Goal: Task Accomplishment & Management: Use online tool/utility

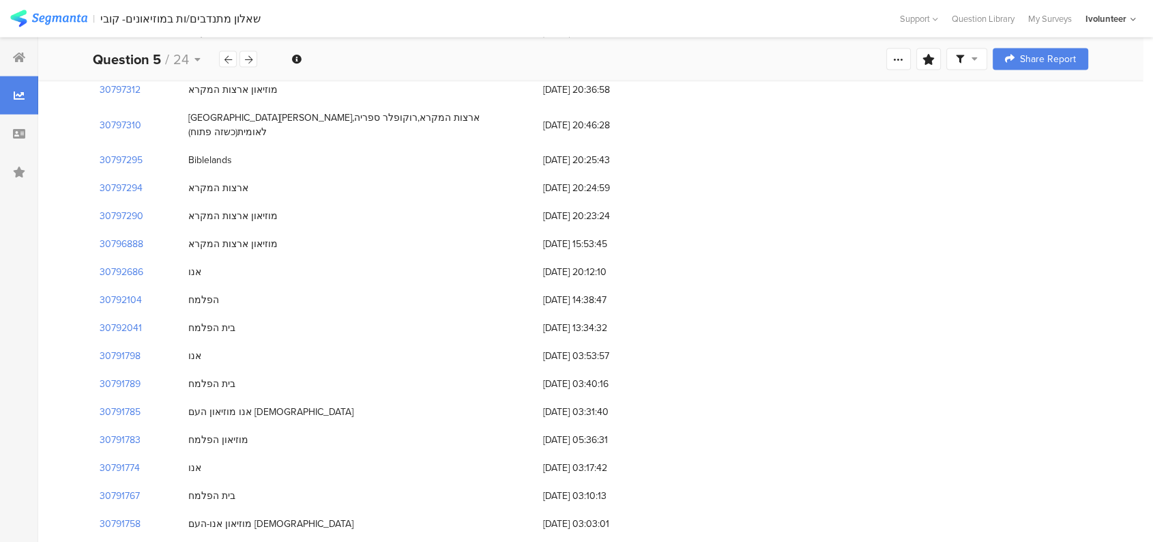
scroll to position [8089, 0]
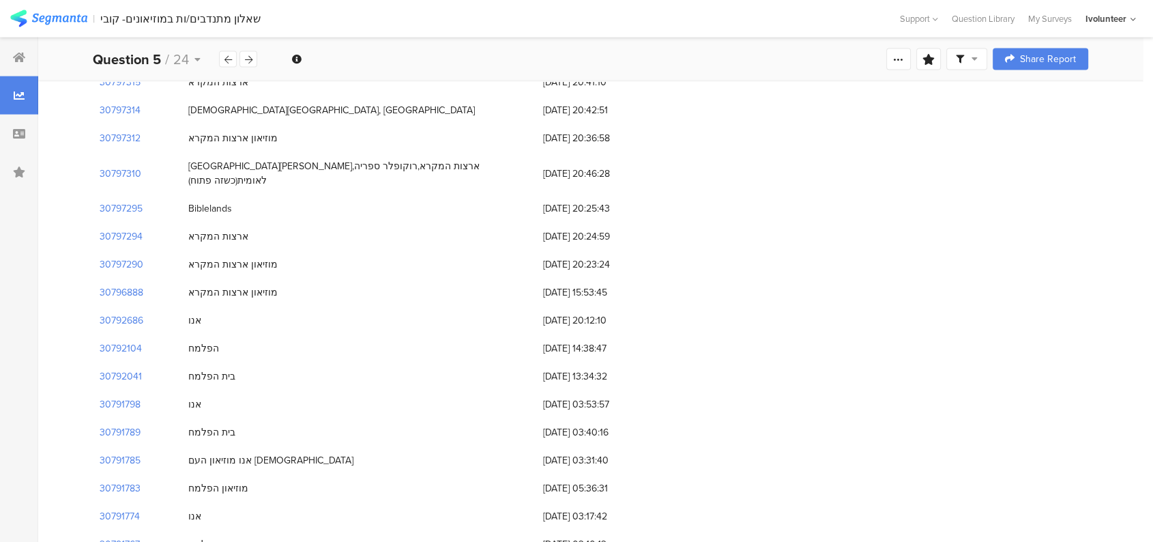
drag, startPoint x: 651, startPoint y: 497, endPoint x: 232, endPoint y: 175, distance: 528.7
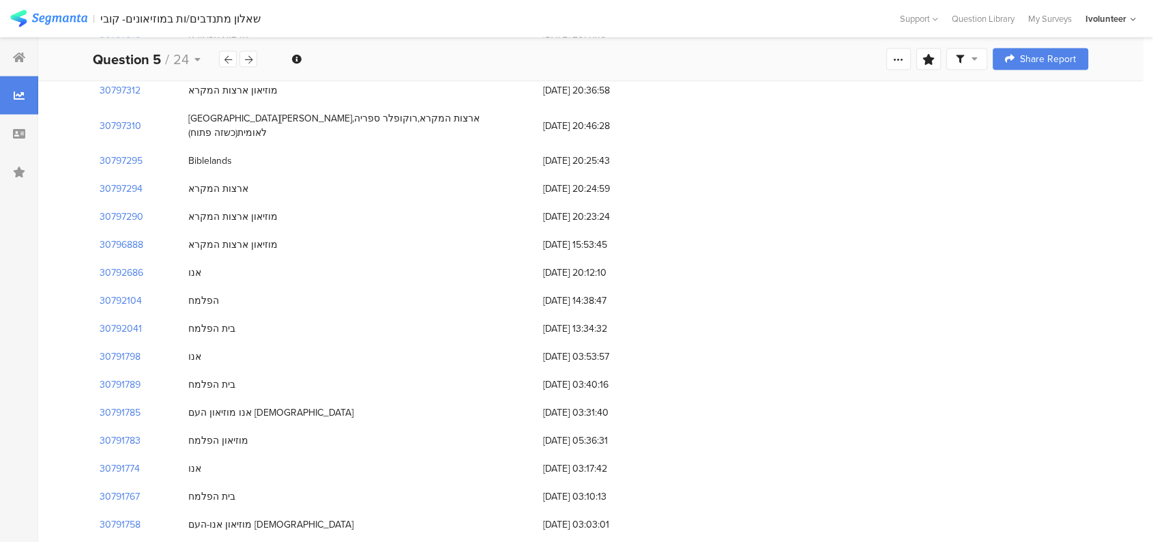
click at [368, 538] on div "אנו" at bounding box center [358, 552] width 355 height 28
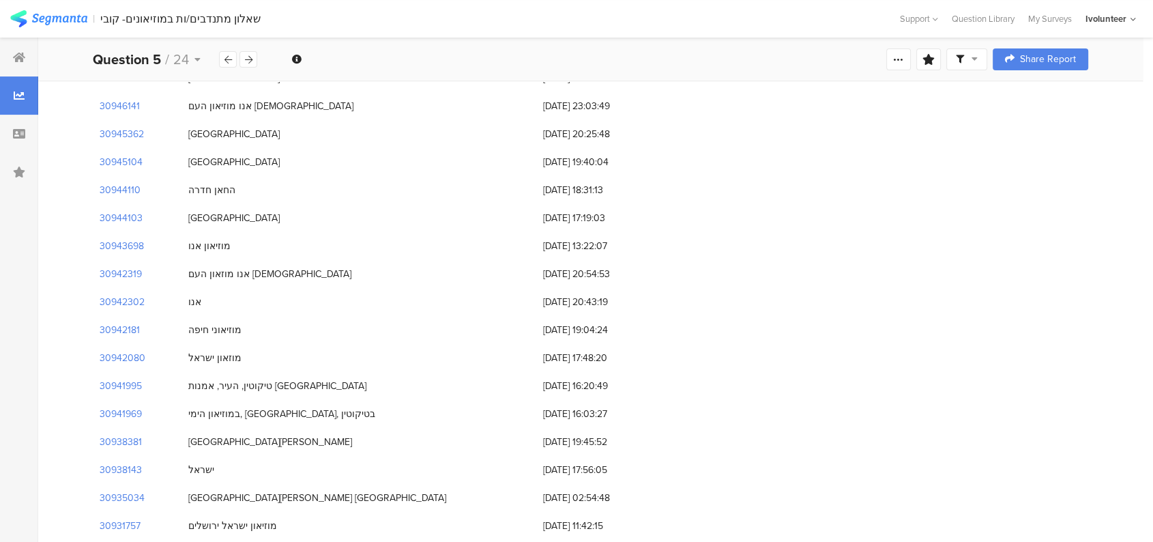
scroll to position [0, 0]
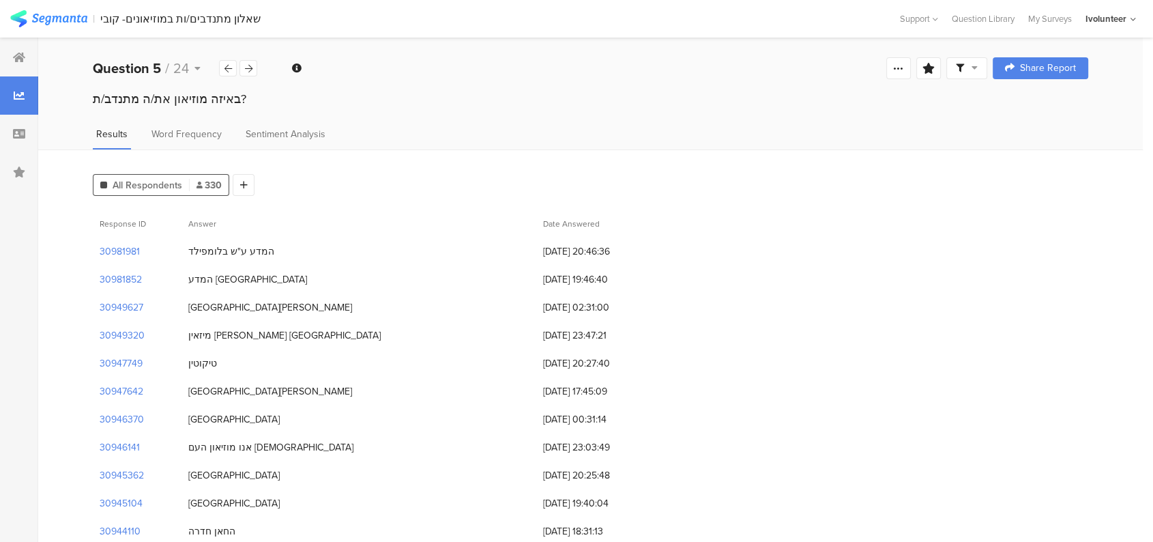
click at [357, 187] on div "All Respondents 330 Add Segment" at bounding box center [590, 181] width 995 height 27
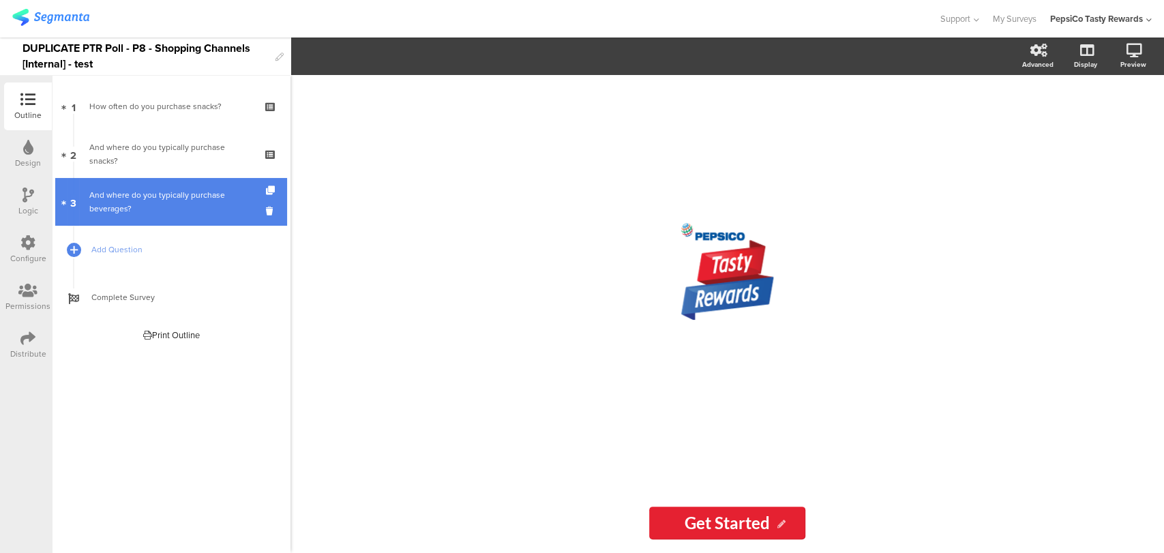
click at [221, 209] on div "And where do you typically purchase beverages?" at bounding box center [170, 201] width 163 height 27
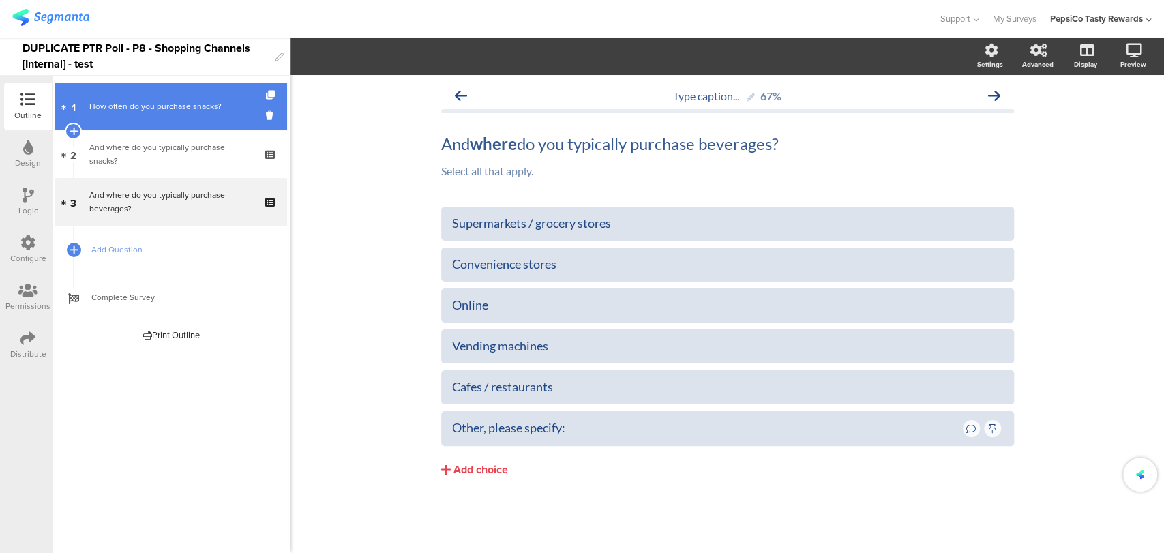
click at [179, 111] on div "How often do you purchase snacks?" at bounding box center [170, 107] width 163 height 14
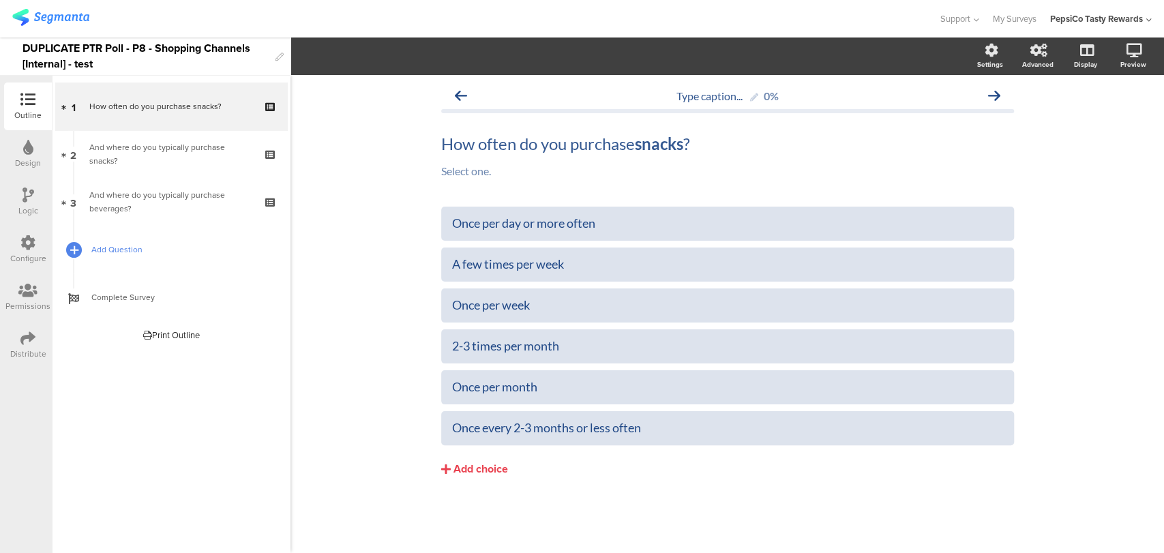
click at [72, 244] on icon at bounding box center [74, 250] width 8 height 12
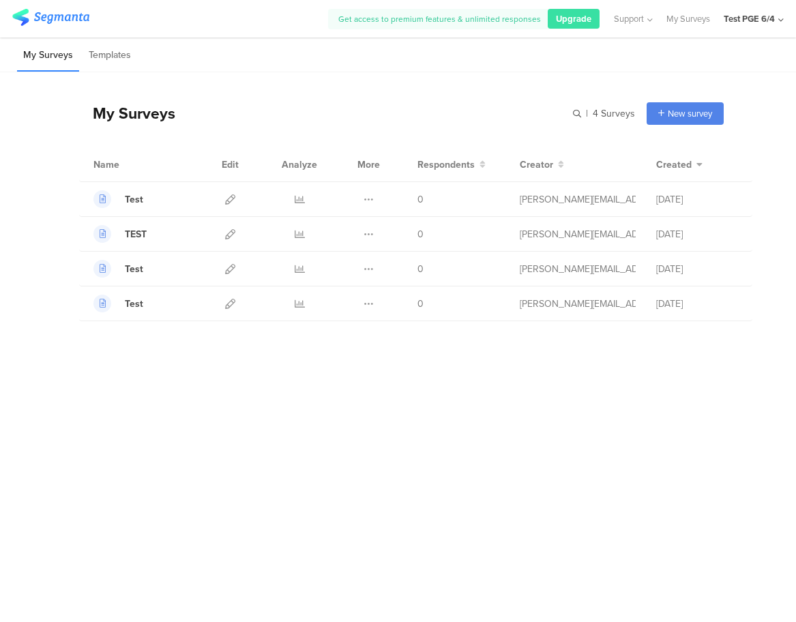
click at [777, 18] on div "Test PGE 6/4" at bounding box center [754, 19] width 60 height 38
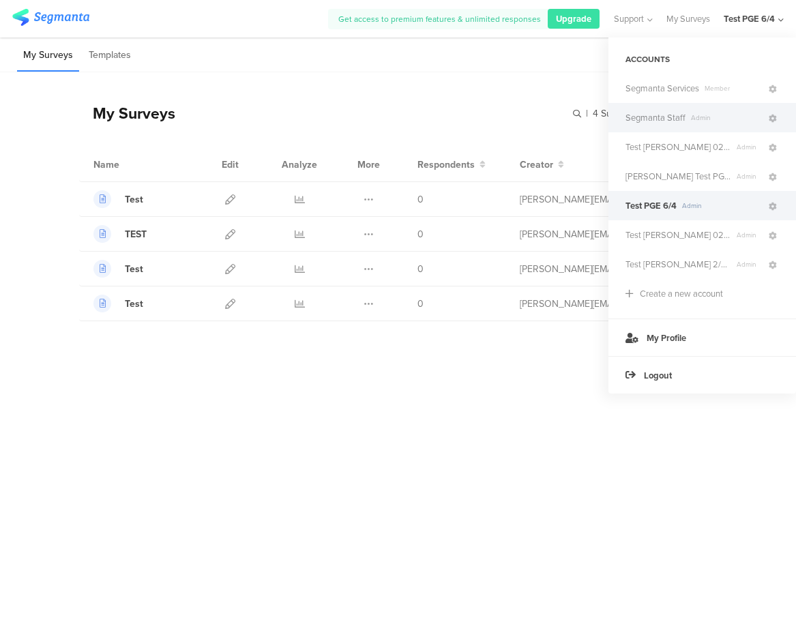
click at [671, 124] on div "Segmanta Staff Admin" at bounding box center [702, 117] width 188 height 29
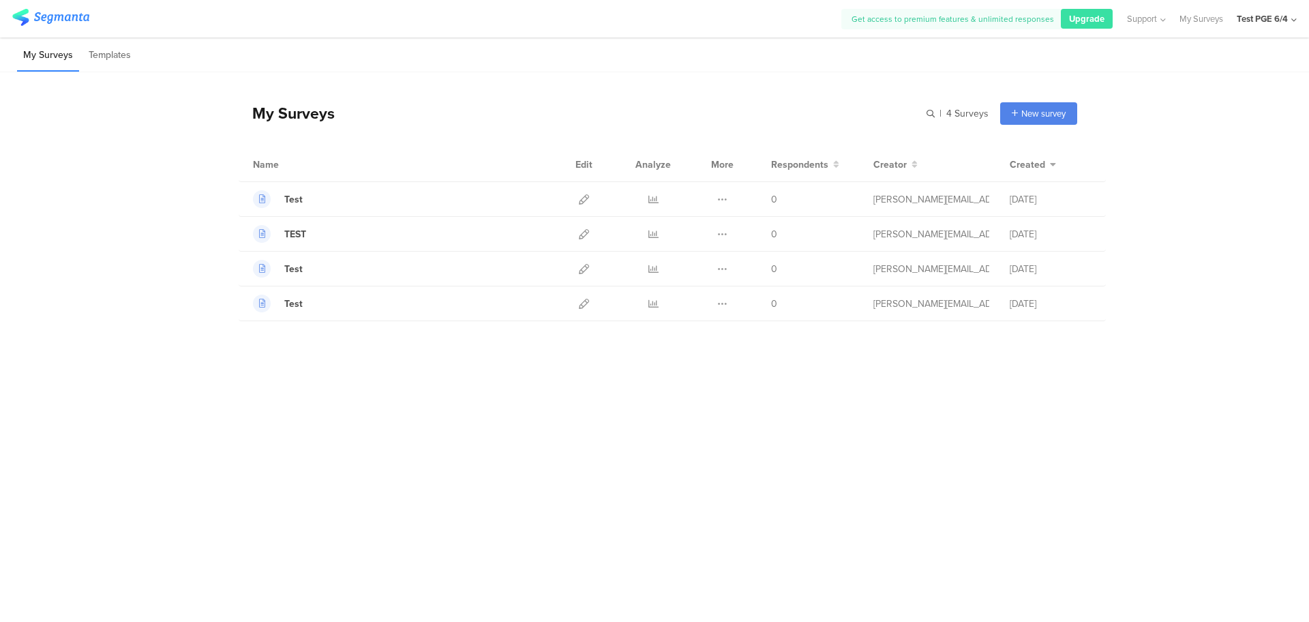
click at [795, 13] on div "Test PGE 6/4" at bounding box center [1267, 19] width 60 height 38
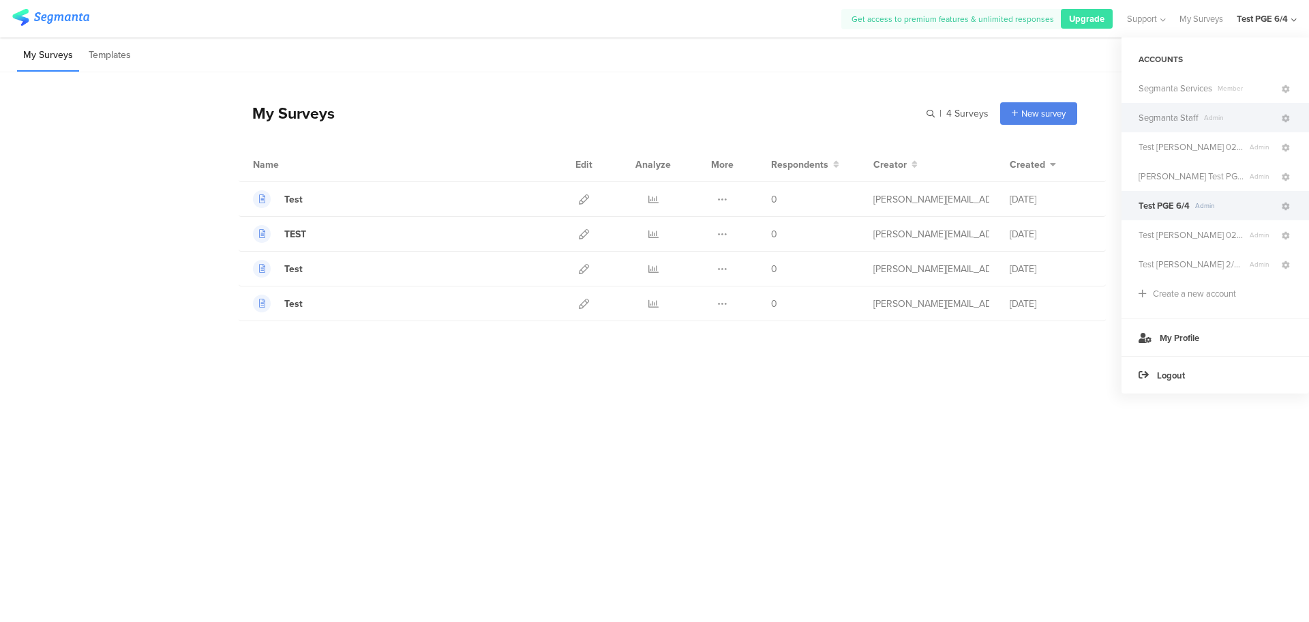
click at [795, 111] on span "Segmanta Staff" at bounding box center [1169, 117] width 60 height 13
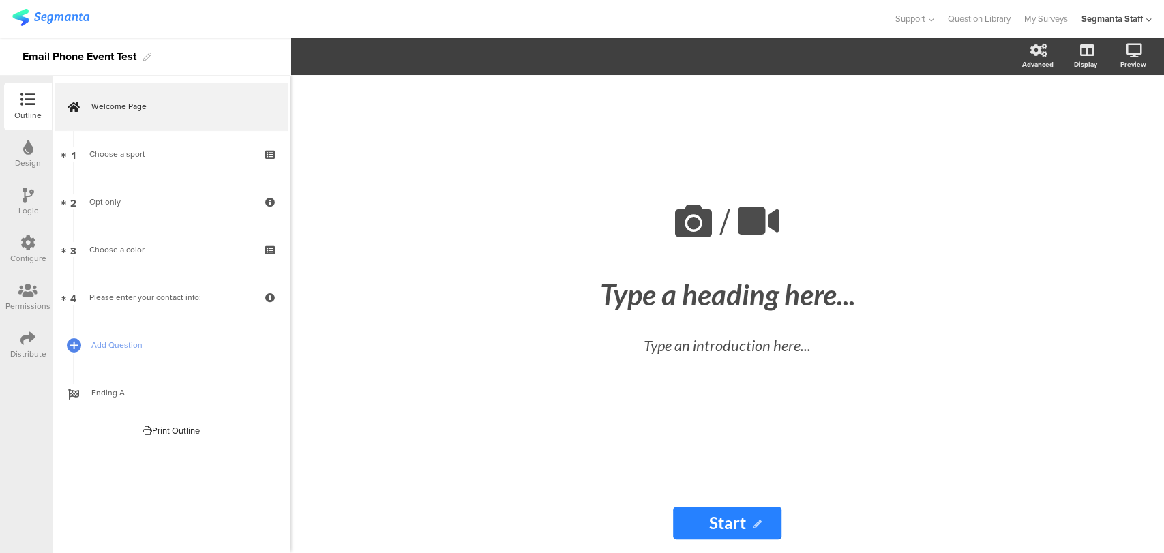
click at [18, 336] on div "Distribute" at bounding box center [28, 345] width 48 height 48
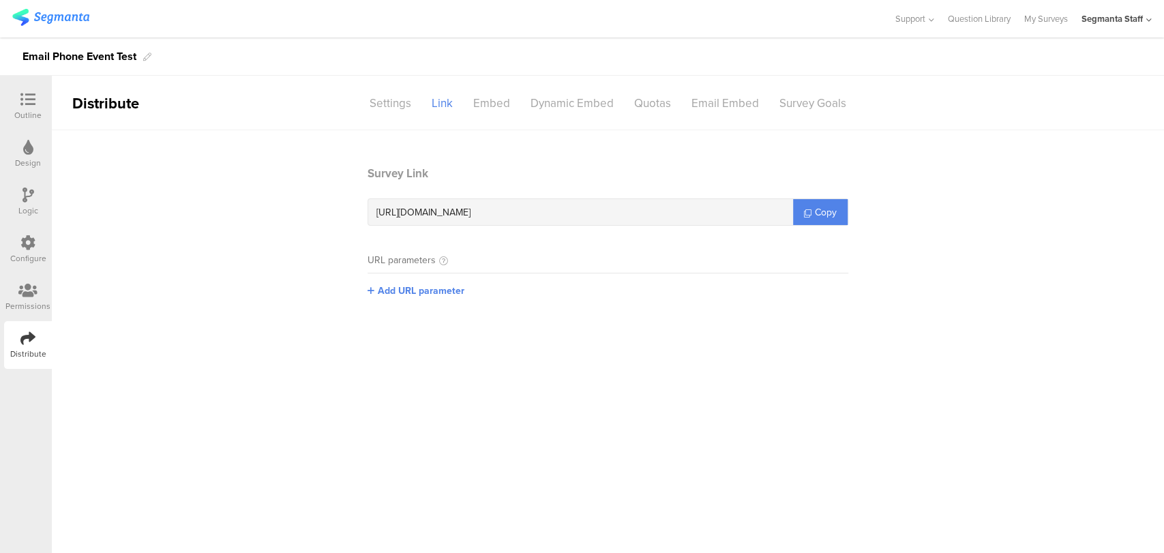
click at [112, 57] on div "Email Phone Event Test" at bounding box center [80, 57] width 114 height 22
copy div "Email Phone Event Test"
click at [1046, 17] on link "My Surveys" at bounding box center [1046, 19] width 44 height 38
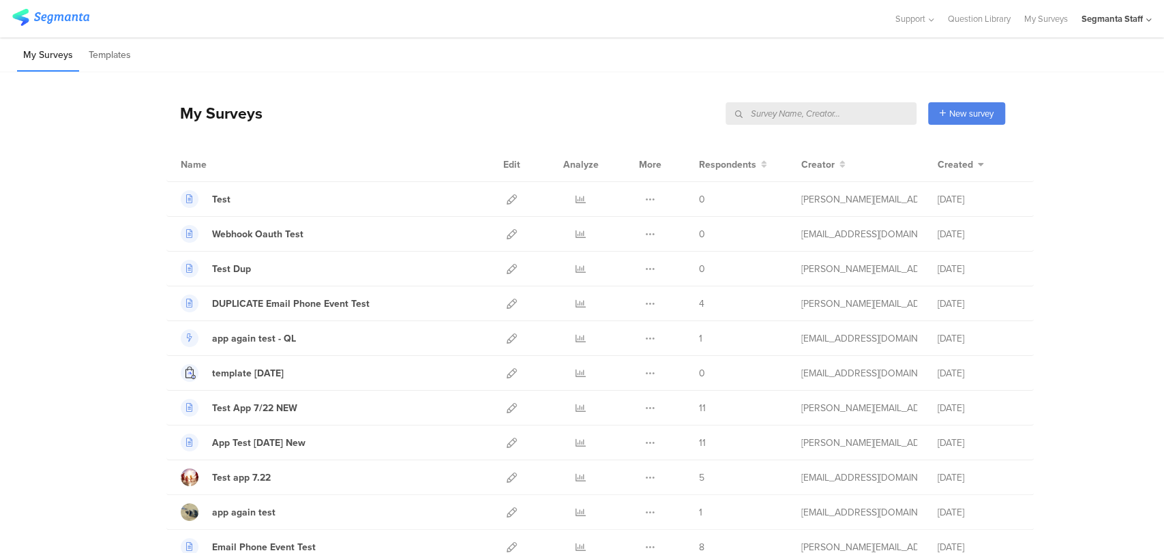
click at [883, 115] on input "text" at bounding box center [821, 113] width 191 height 23
paste input "Email Phone Event Test"
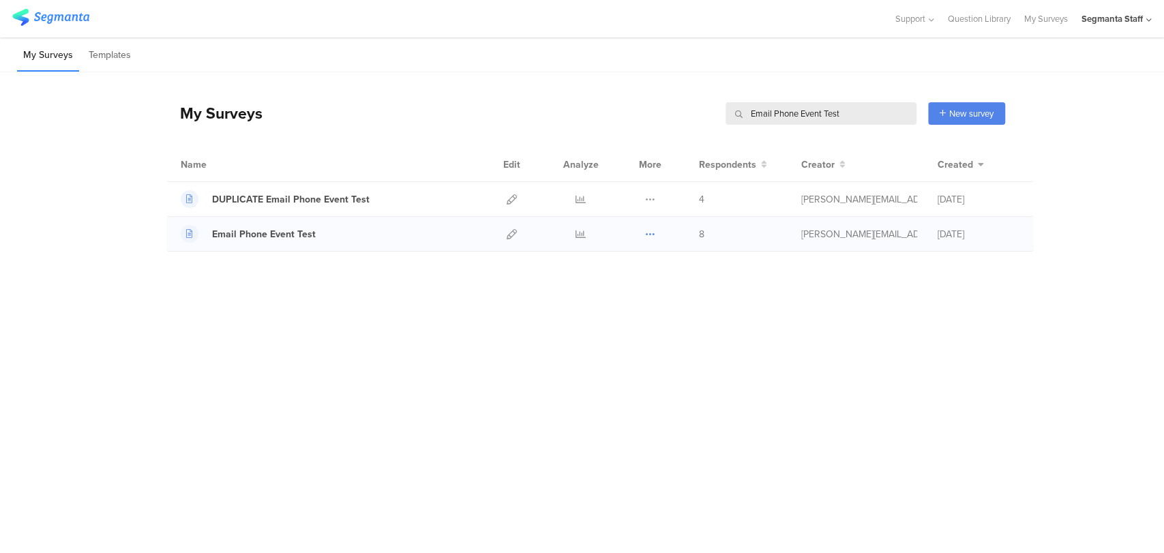
type input "Email Phone Event Test"
click at [649, 238] on icon at bounding box center [650, 234] width 10 height 10
click at [512, 234] on icon at bounding box center [512, 234] width 10 height 10
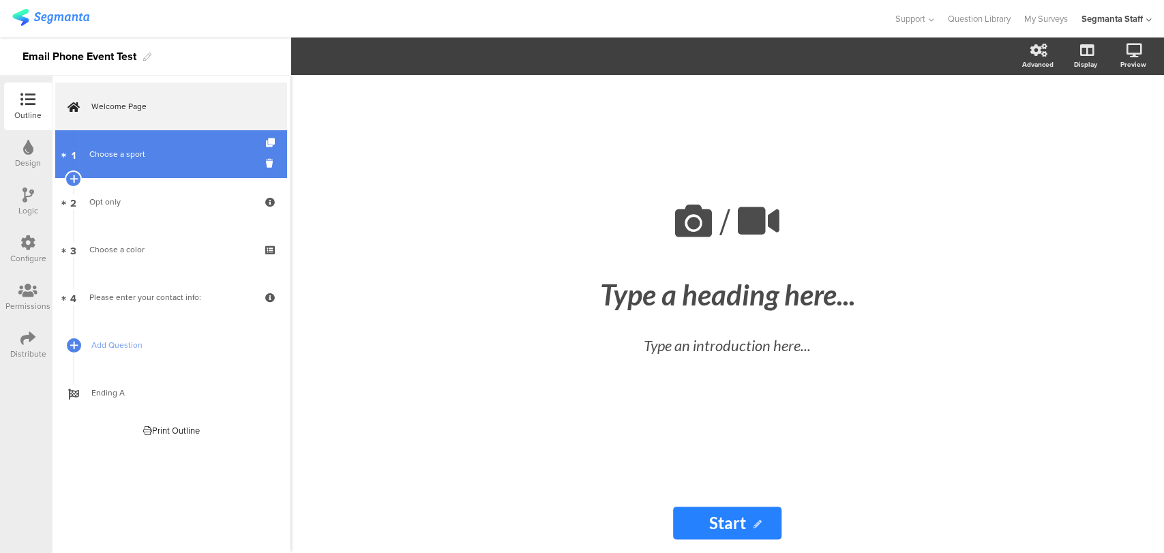
click at [95, 158] on div "Choose a sport" at bounding box center [170, 154] width 163 height 14
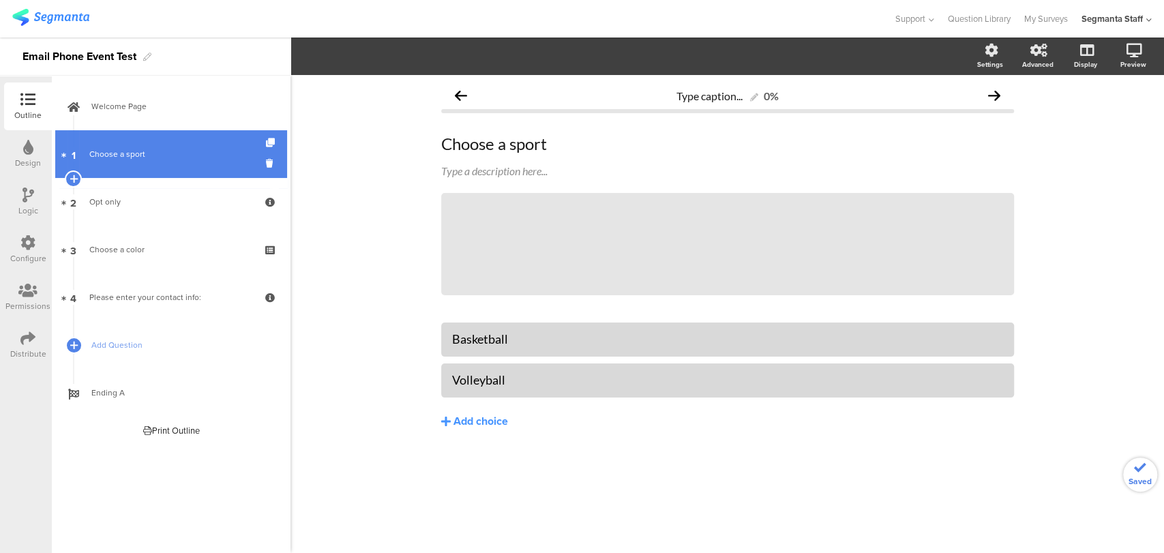
click at [140, 147] on div "Choose a sport" at bounding box center [170, 154] width 163 height 14
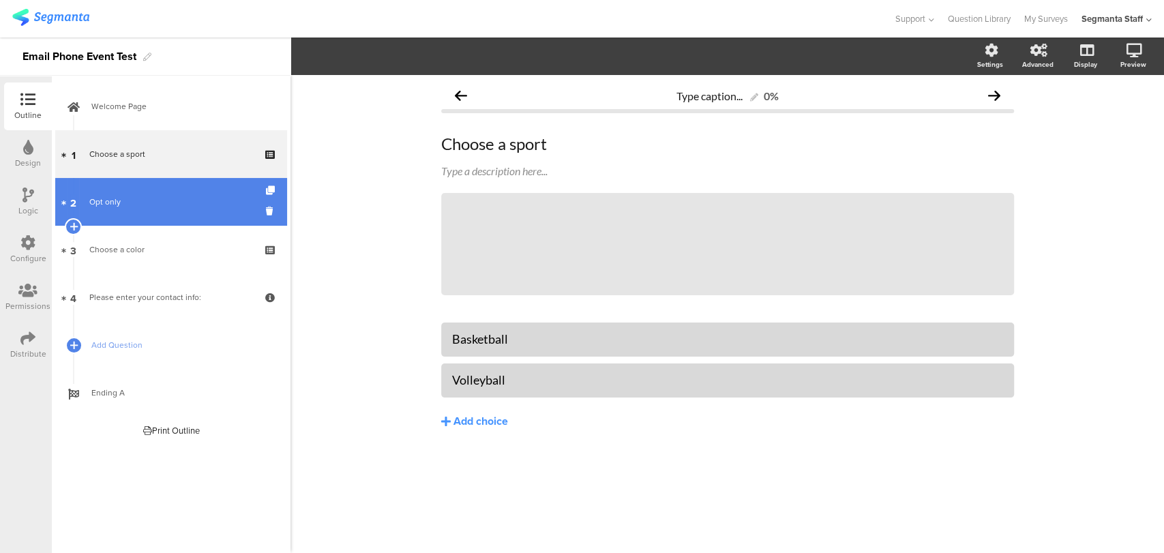
click at [145, 198] on div "Opt only" at bounding box center [170, 202] width 163 height 14
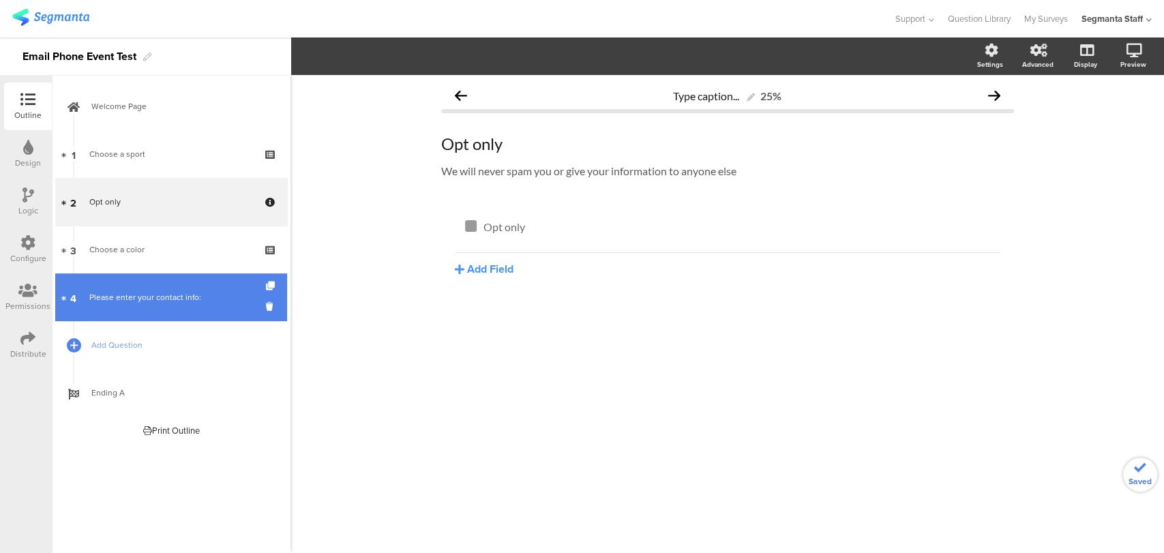
click at [175, 292] on div "Please enter your contact info:" at bounding box center [170, 298] width 163 height 14
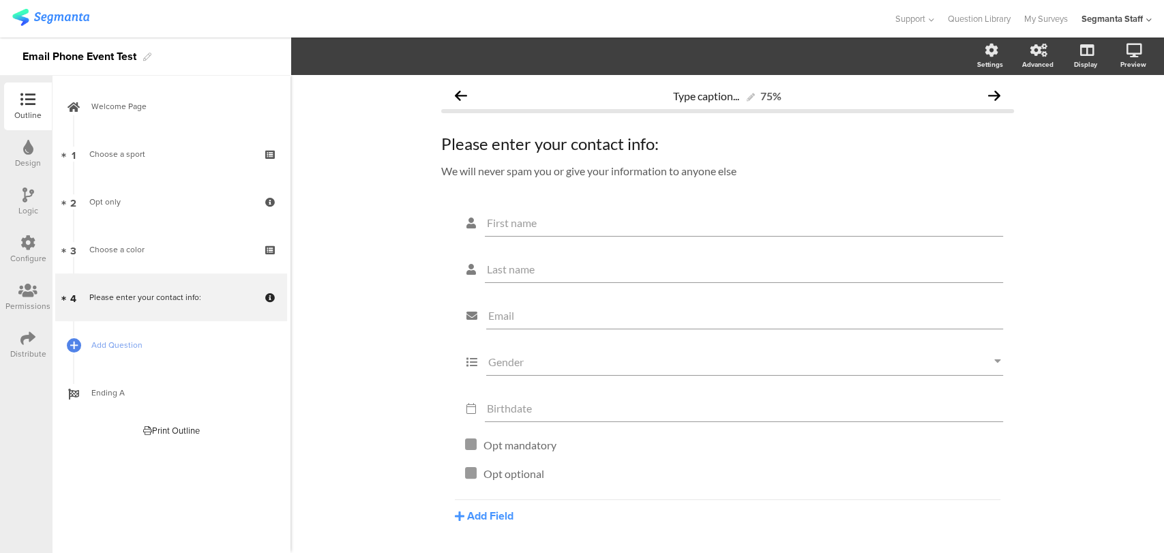
click at [31, 255] on div "Configure" at bounding box center [28, 258] width 36 height 12
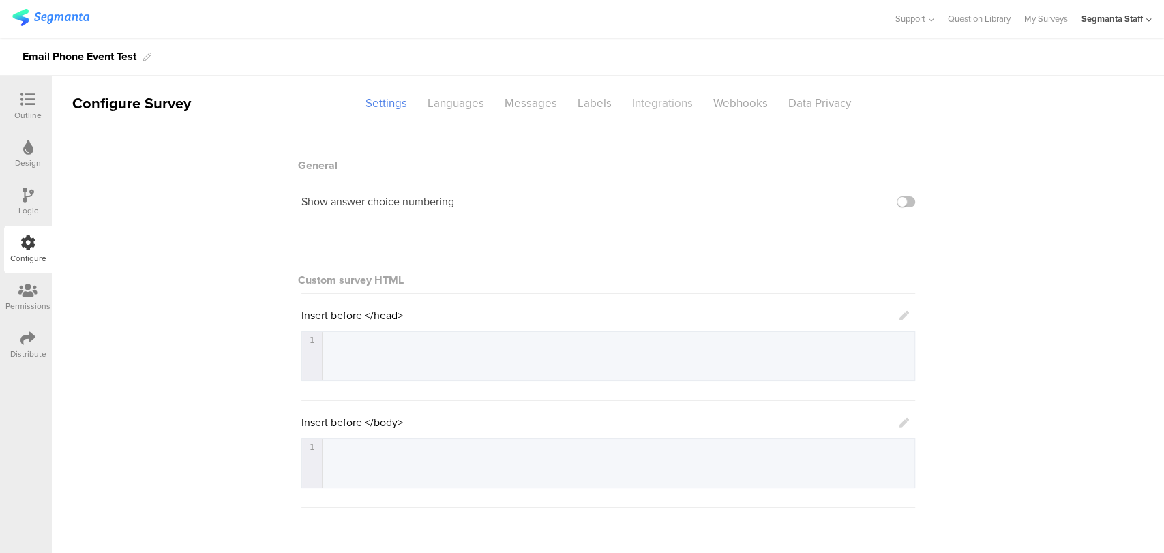
click at [664, 109] on div "Integrations" at bounding box center [662, 103] width 81 height 24
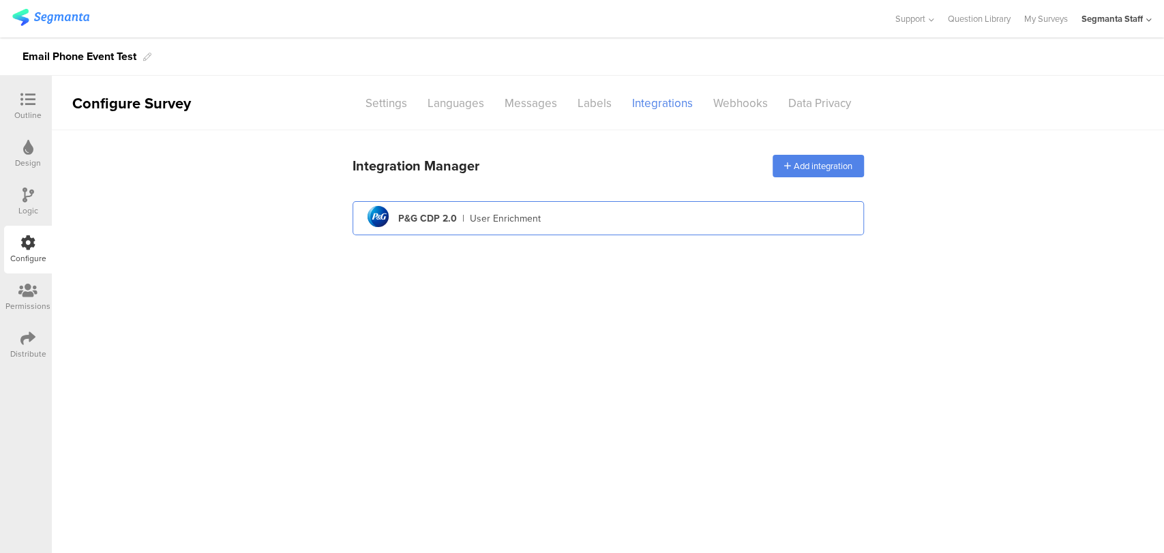
click at [542, 209] on div "pg logo P&G CDP 2.0 | User Enrichment" at bounding box center [609, 218] width 490 height 33
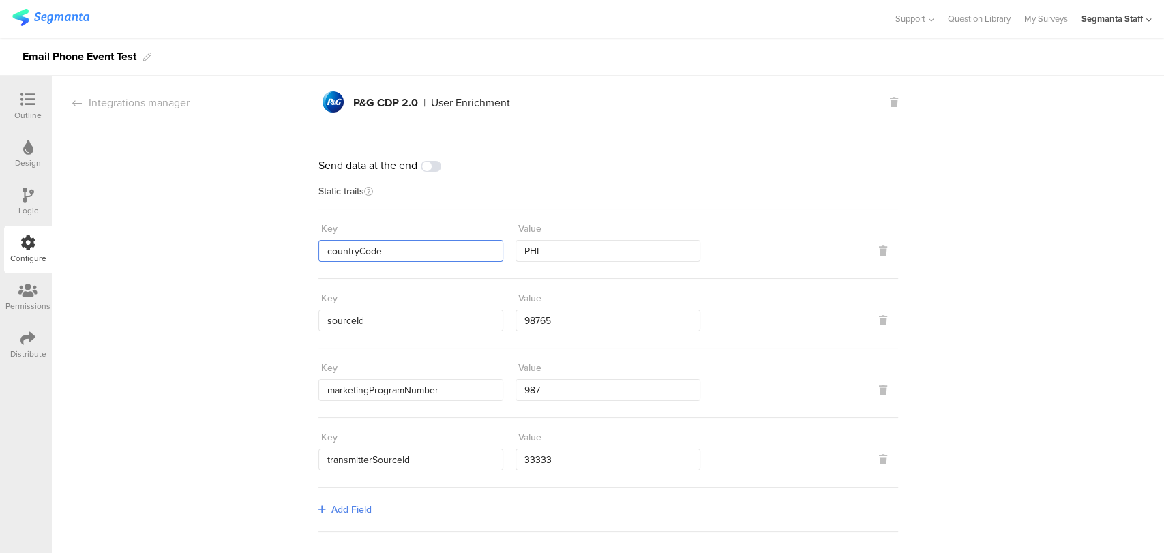
drag, startPoint x: 387, startPoint y: 252, endPoint x: 296, endPoint y: 254, distance: 91.4
drag, startPoint x: 432, startPoint y: 456, endPoint x: 310, endPoint y: 453, distance: 122.1
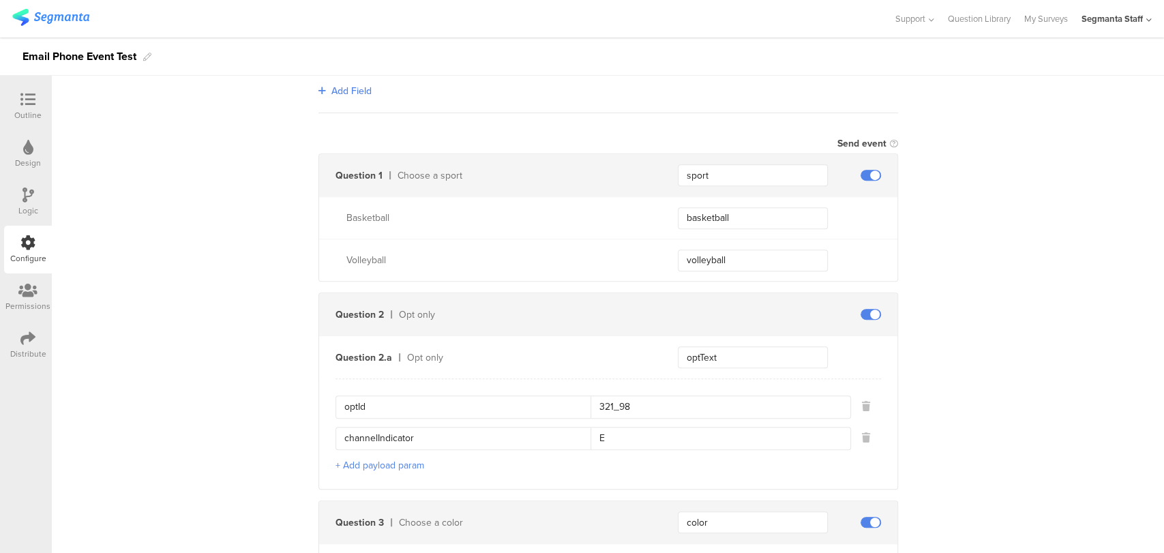
scroll to position [530, 0]
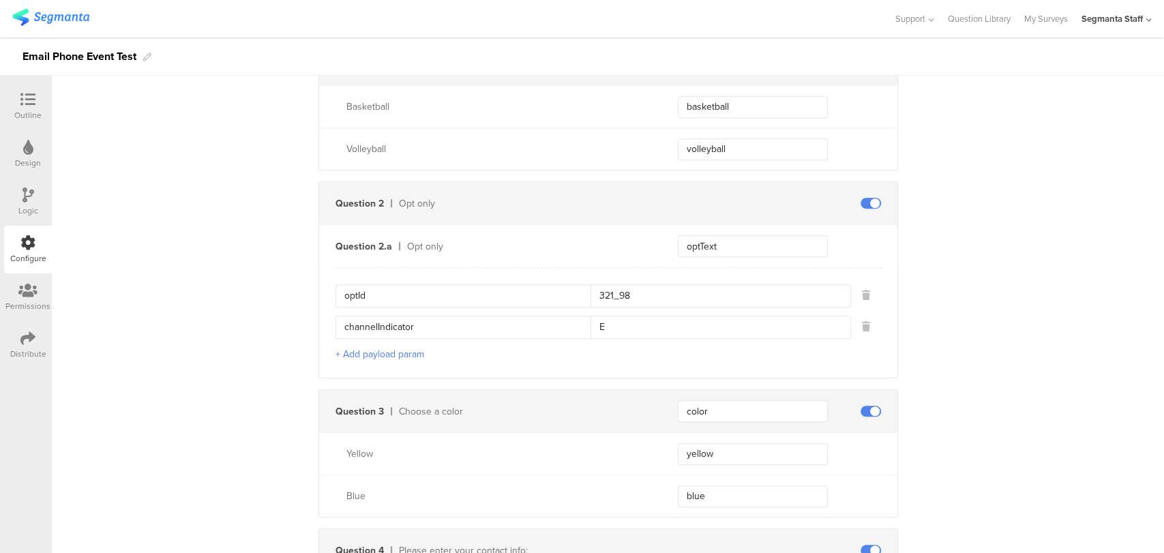
click at [866, 190] on div "Question 2 Opt only" at bounding box center [608, 203] width 578 height 42
click at [863, 198] on span at bounding box center [871, 203] width 20 height 11
click at [861, 198] on span at bounding box center [871, 203] width 20 height 11
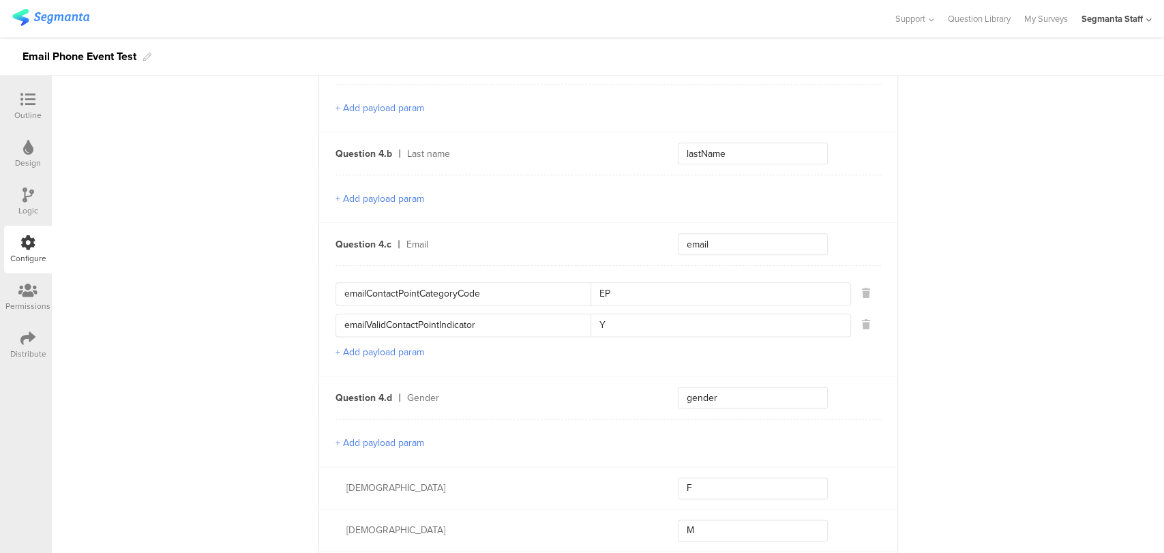
scroll to position [985, 0]
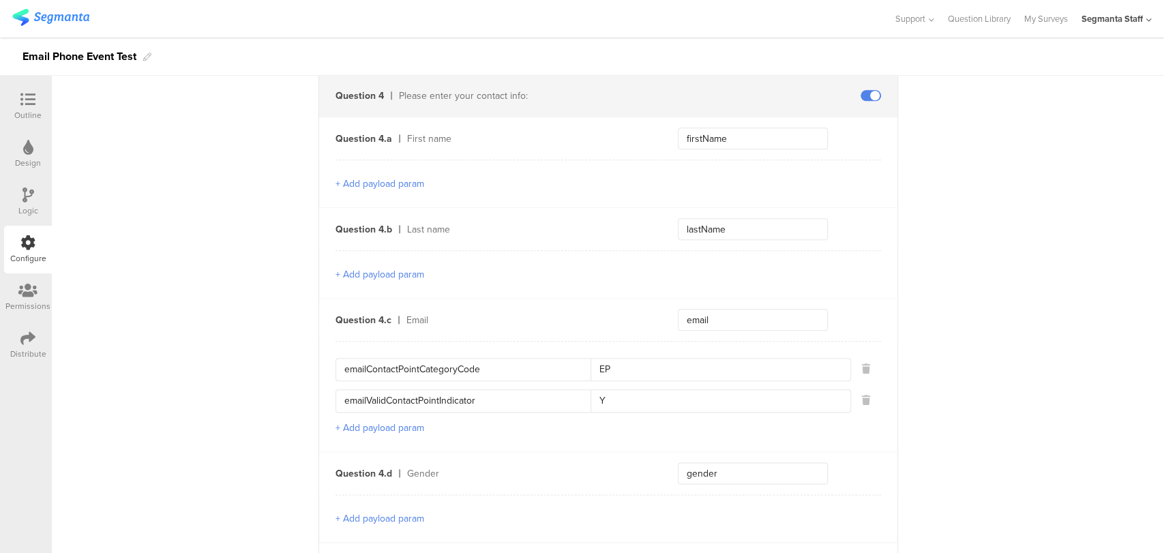
drag, startPoint x: 491, startPoint y: 365, endPoint x: 319, endPoint y: 377, distance: 172.3
click at [319, 377] on div "Question 4.c Email email emailContactPointCategoryCode EP emailValidContactPoin…" at bounding box center [608, 374] width 578 height 153
drag, startPoint x: 490, startPoint y: 395, endPoint x: 306, endPoint y: 410, distance: 184.8
click at [306, 410] on div "Send data at the end Static traits Key countryCode Value PHL Key sourceId Value…" at bounding box center [608, 170] width 1112 height 2050
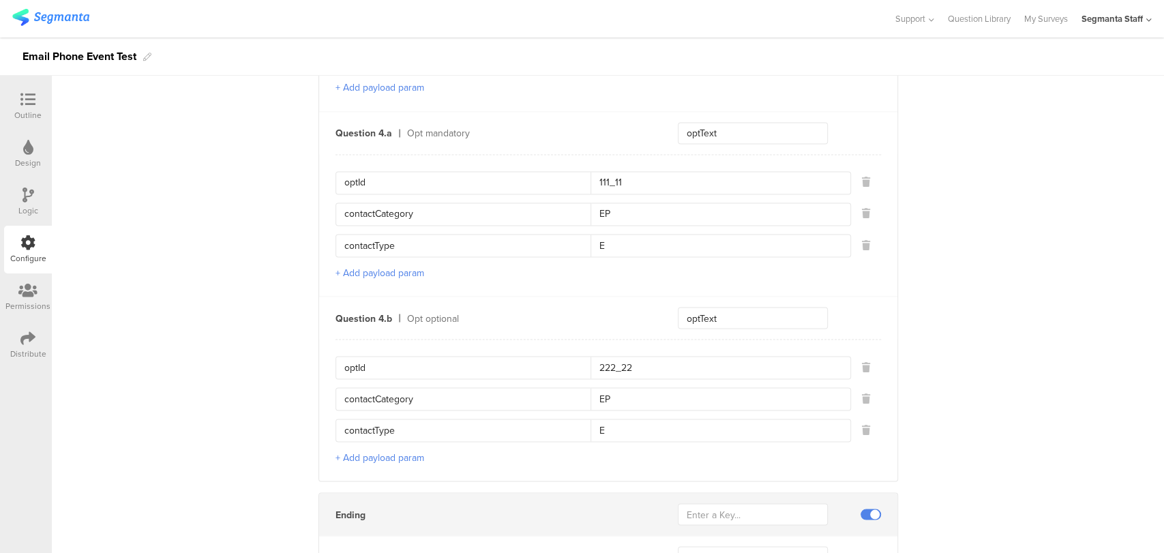
scroll to position [1515, 0]
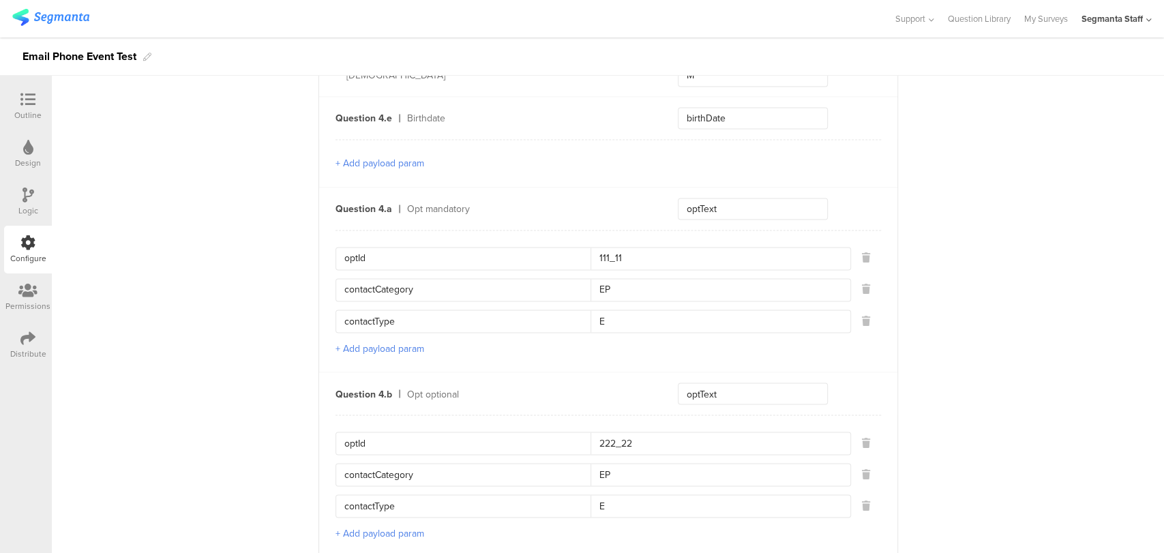
drag, startPoint x: 368, startPoint y: 238, endPoint x: 315, endPoint y: 245, distance: 53.6
click at [319, 245] on div "Question 4.a Opt mandatory optText optId 111_11 contactCategory EP contactType …" at bounding box center [608, 279] width 578 height 185
drag, startPoint x: 425, startPoint y: 274, endPoint x: 323, endPoint y: 284, distance: 102.1
click at [323, 284] on div "Question 4.a Opt mandatory optText optId 111_11 contactCategory EP contactType …" at bounding box center [608, 279] width 578 height 185
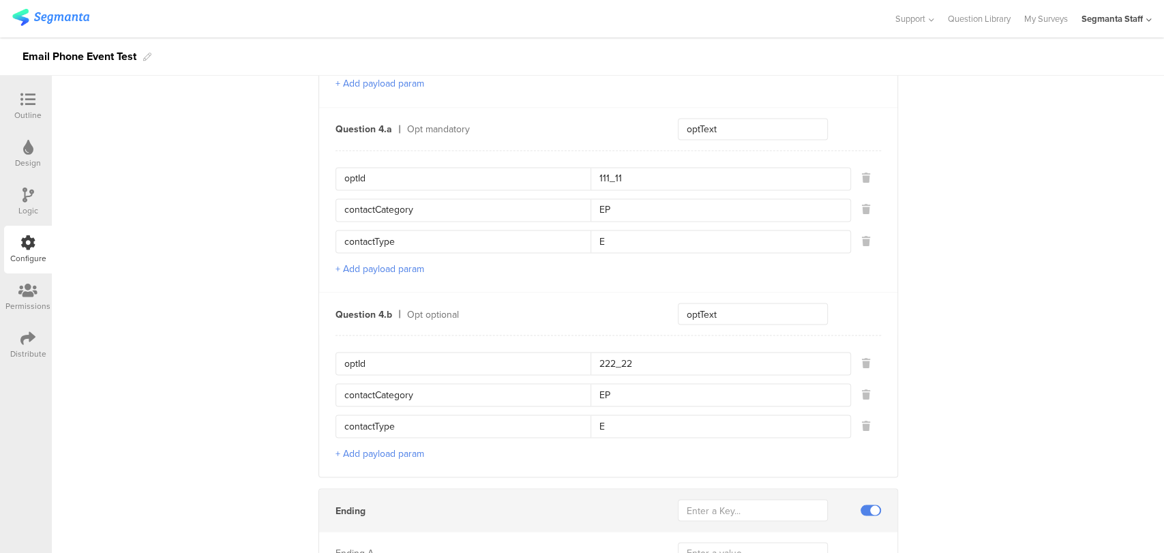
scroll to position [1569, 0]
